Goal: Task Accomplishment & Management: Complete application form

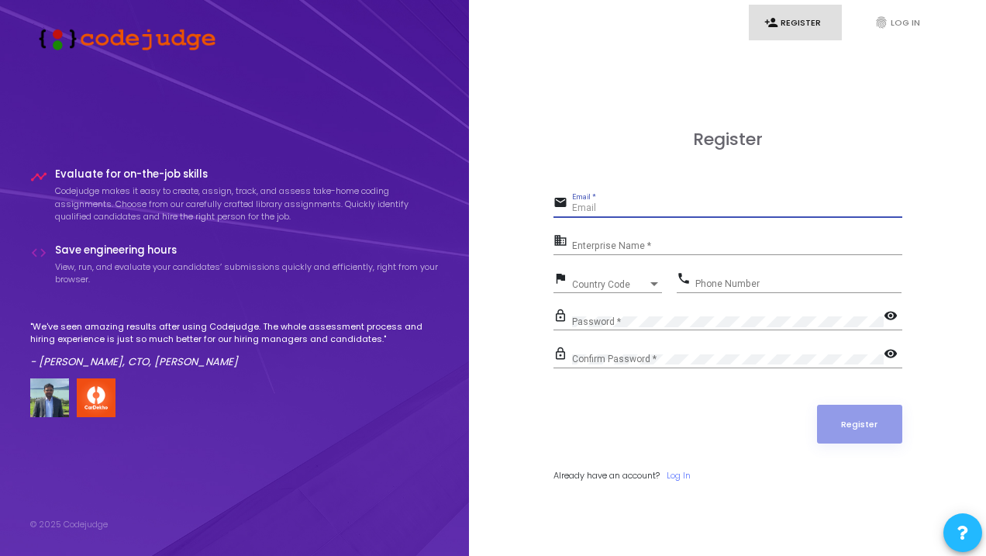
click at [591, 210] on input "Email *" at bounding box center [737, 208] width 330 height 11
type input "[EMAIL_ADDRESS][DOMAIN_NAME]"
click at [620, 243] on input "Enterprise Name *" at bounding box center [737, 246] width 330 height 11
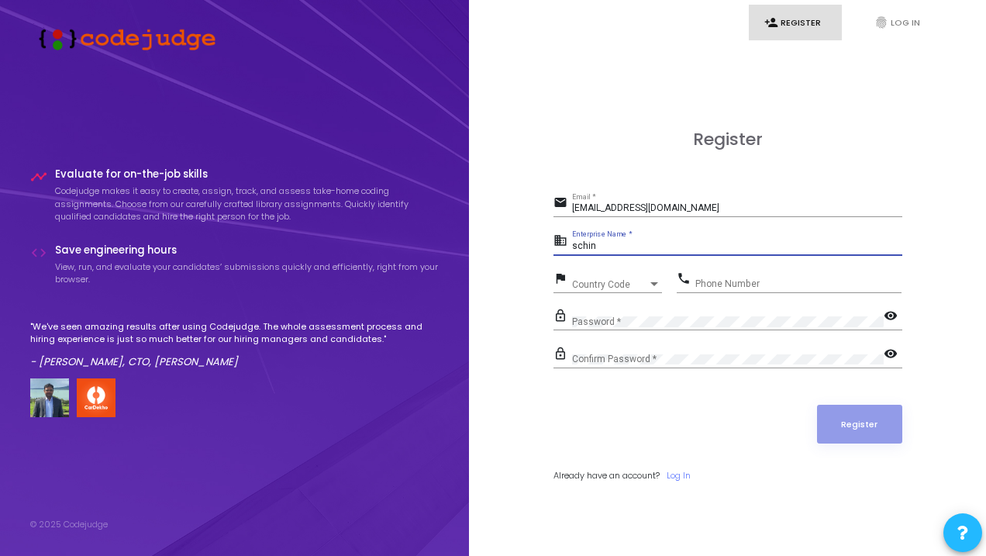
type input "schin"
click at [596, 288] on div "Country Code Country Code" at bounding box center [617, 281] width 90 height 24
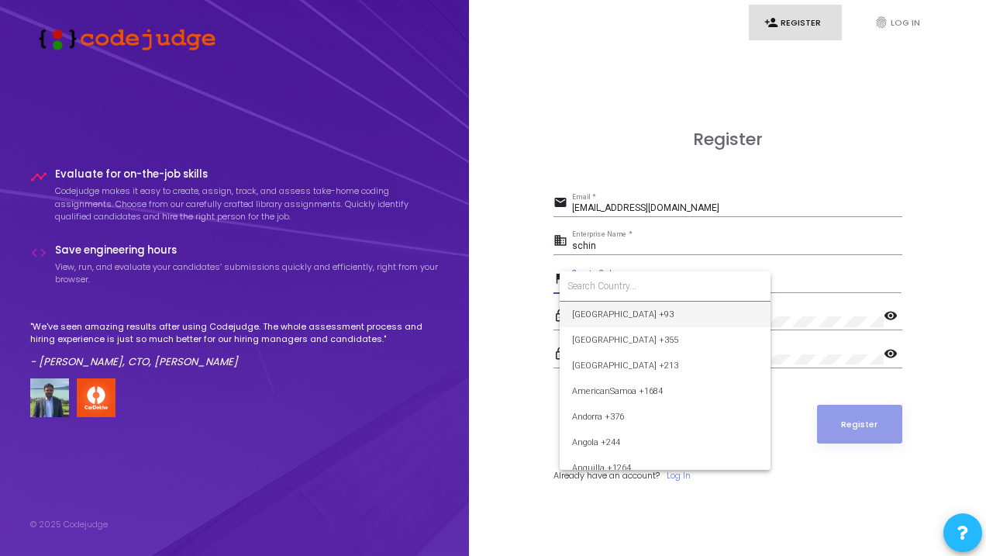
click at [596, 288] on input at bounding box center [664, 286] width 195 height 14
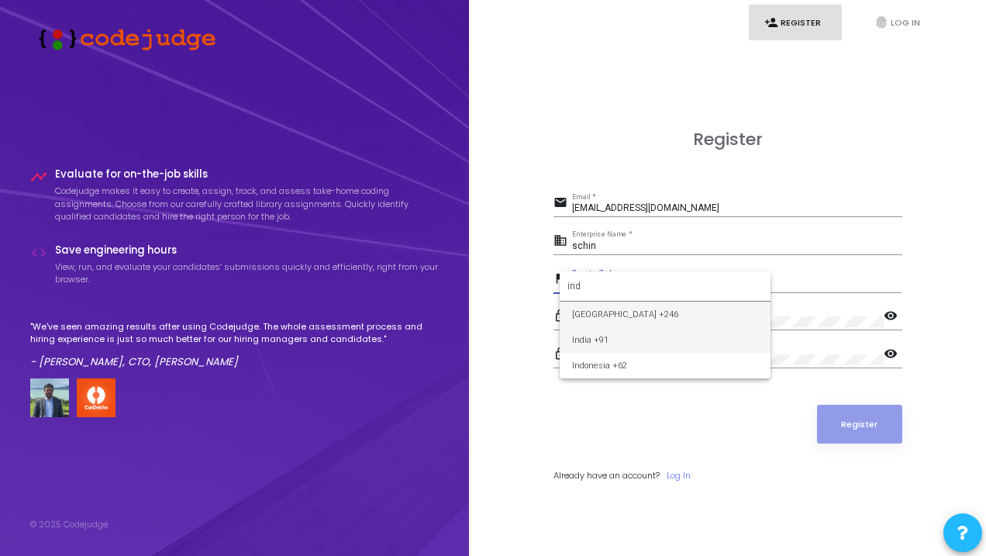
type input "ind"
click at [602, 337] on span "India +91" at bounding box center [665, 340] width 186 height 26
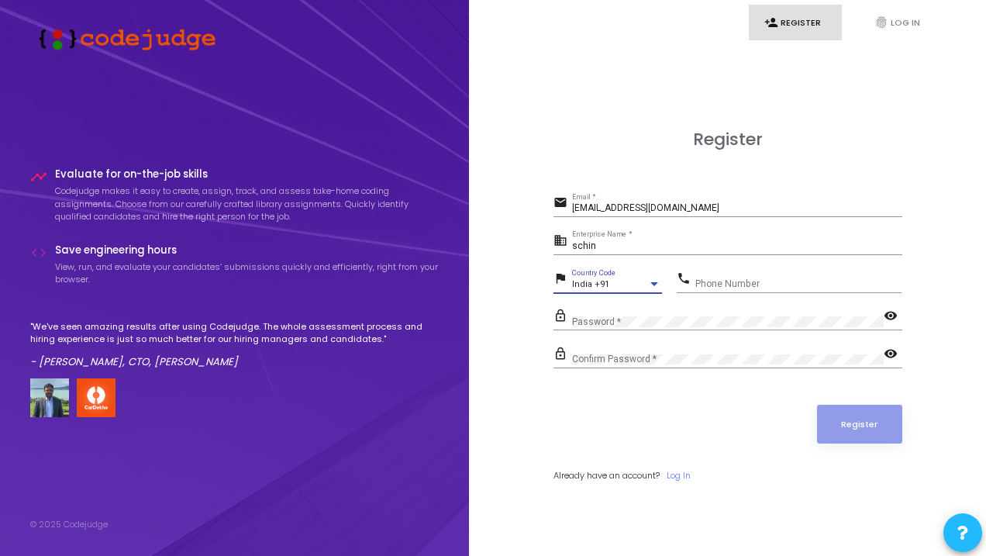
click at [726, 271] on div "Phone Number" at bounding box center [798, 280] width 206 height 24
click at [728, 283] on input "Phone Number" at bounding box center [798, 283] width 206 height 11
drag, startPoint x: 728, startPoint y: 283, endPoint x: 778, endPoint y: 279, distance: 50.5
click at [778, 279] on input "9518276536" at bounding box center [798, 283] width 206 height 11
type input "9518276536"
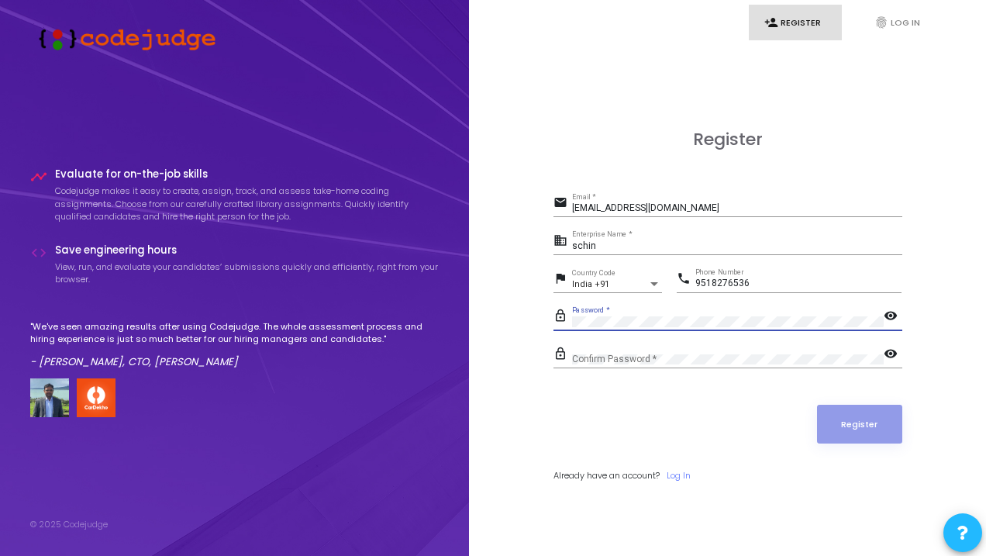
click at [888, 310] on mat-icon "visibility" at bounding box center [892, 317] width 19 height 19
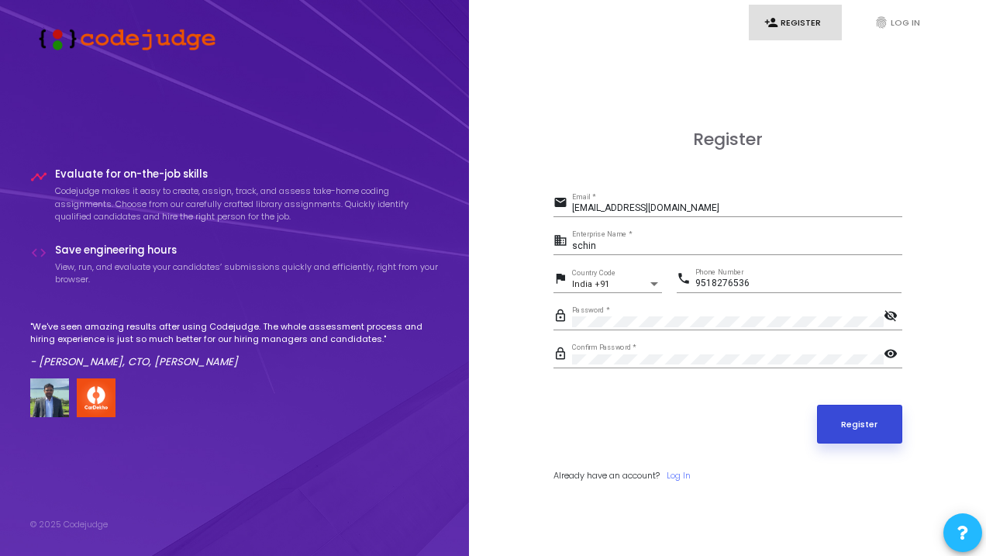
click at [835, 419] on button "Register" at bounding box center [859, 424] width 85 height 39
